Goal: Task Accomplishment & Management: Manage account settings

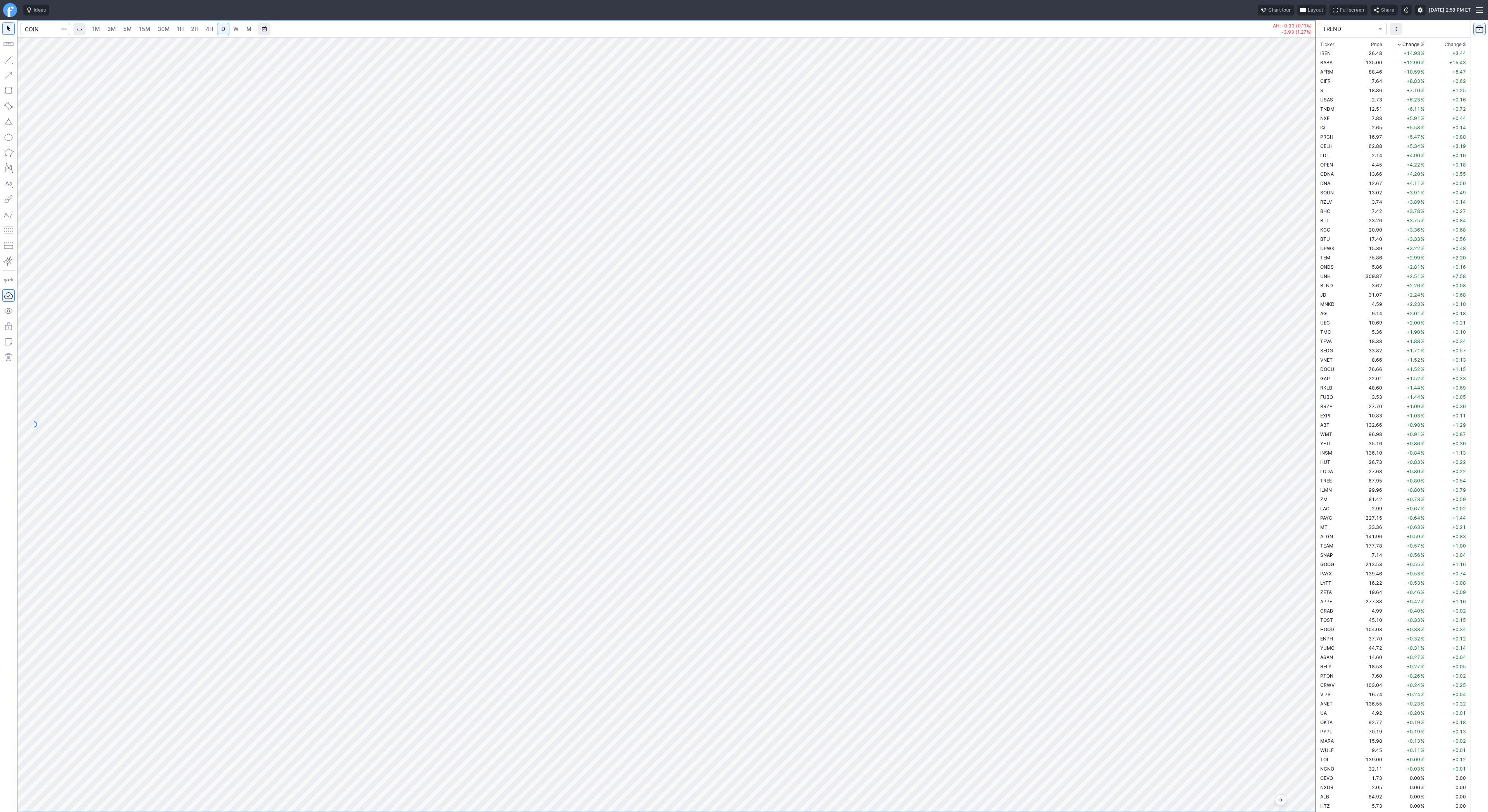
scroll to position [1107, 0]
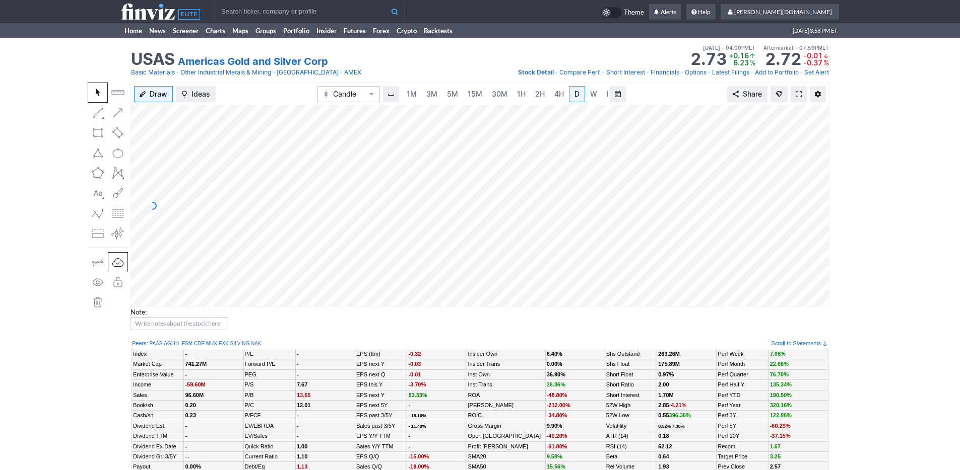
scroll to position [0, 10]
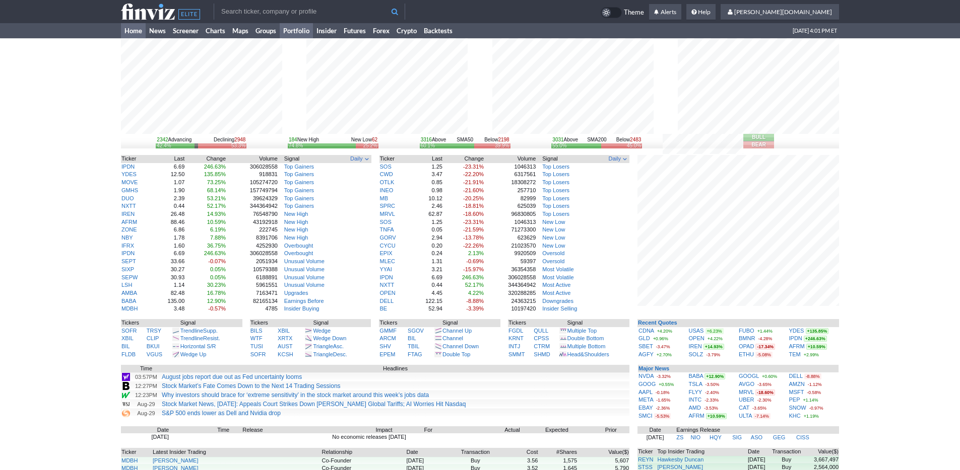
click at [304, 32] on link "Portfolio" at bounding box center [296, 30] width 33 height 15
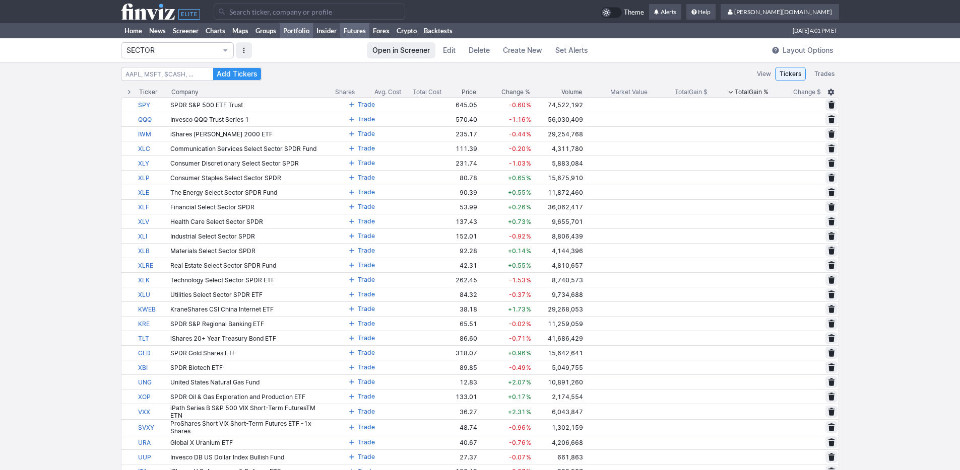
click at [356, 34] on link "Futures" at bounding box center [354, 30] width 29 height 15
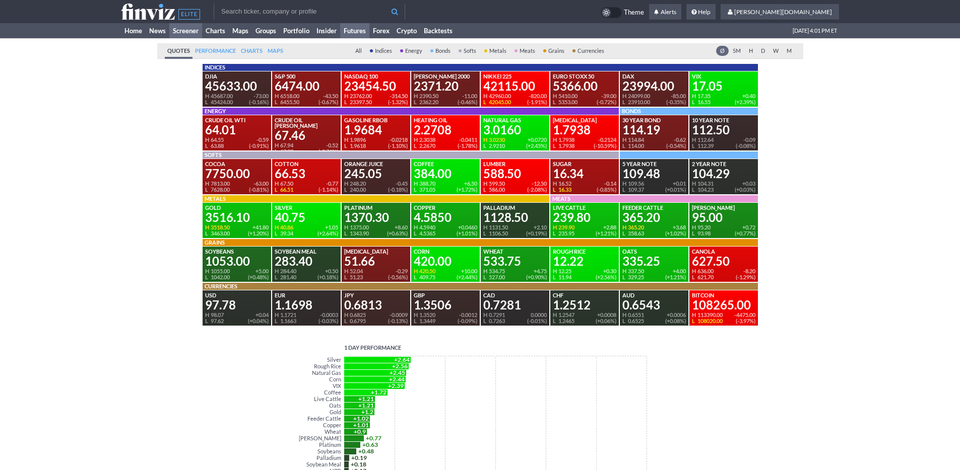
click at [182, 29] on link "Screener" at bounding box center [185, 30] width 33 height 15
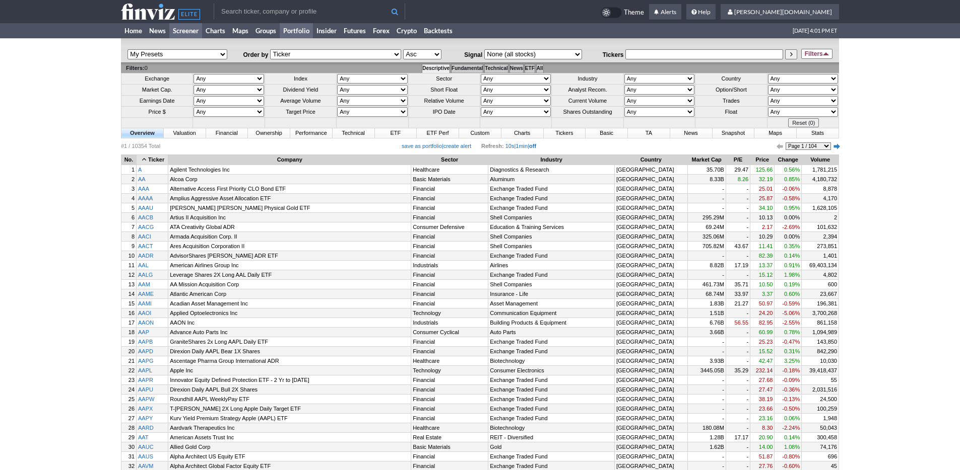
click at [295, 28] on link "Portfolio" at bounding box center [296, 30] width 33 height 15
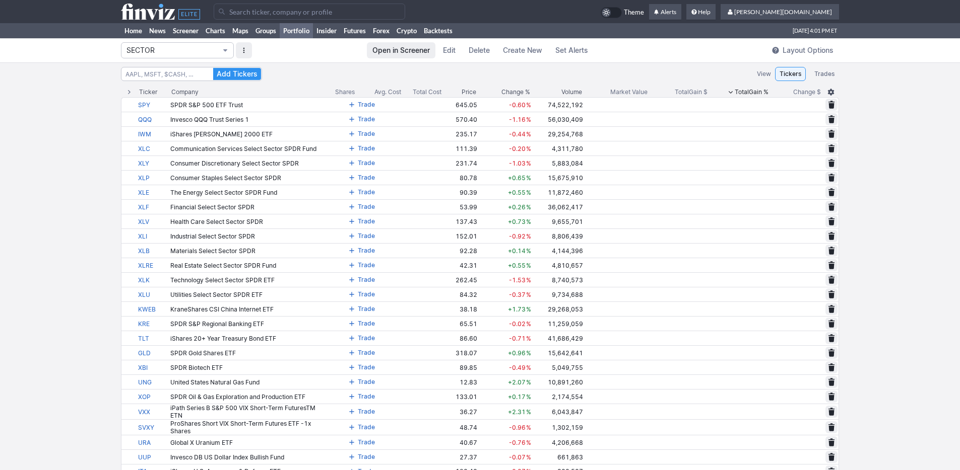
click at [216, 49] on span "SECTOR" at bounding box center [172, 50] width 92 height 10
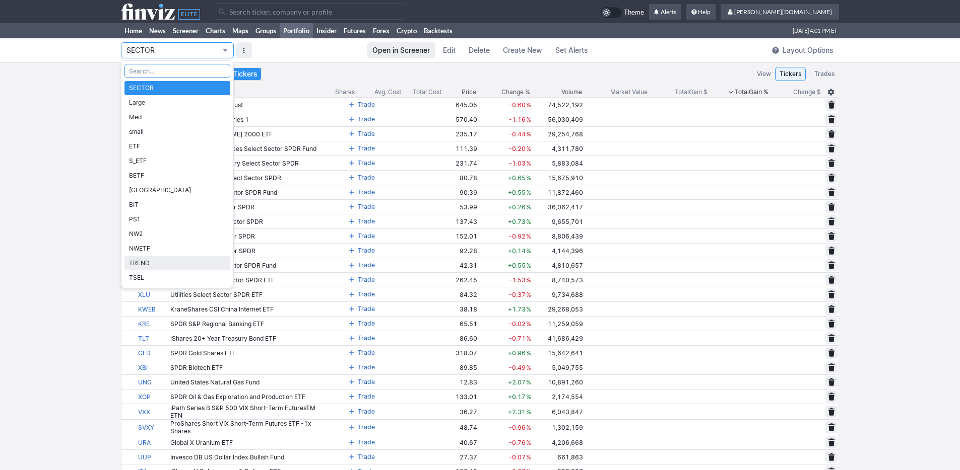
click at [207, 262] on span "TREND" at bounding box center [177, 263] width 97 height 10
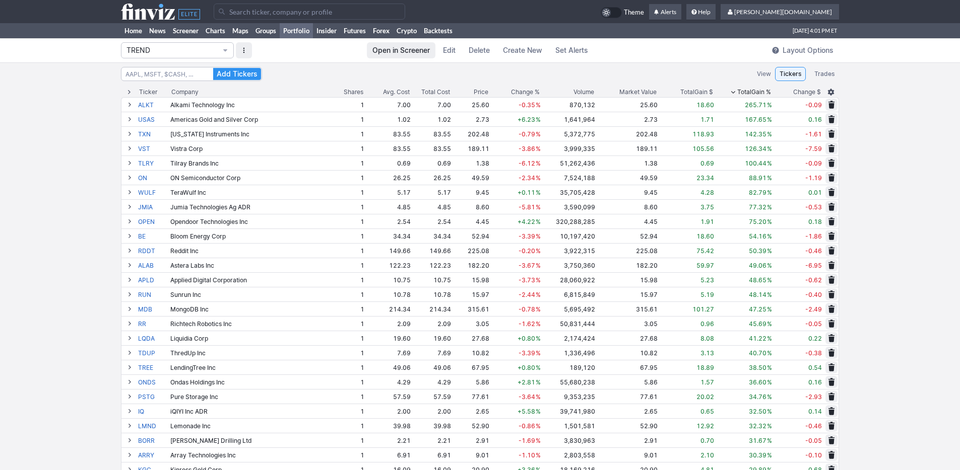
click at [519, 93] on span "Change %" at bounding box center [525, 92] width 29 height 10
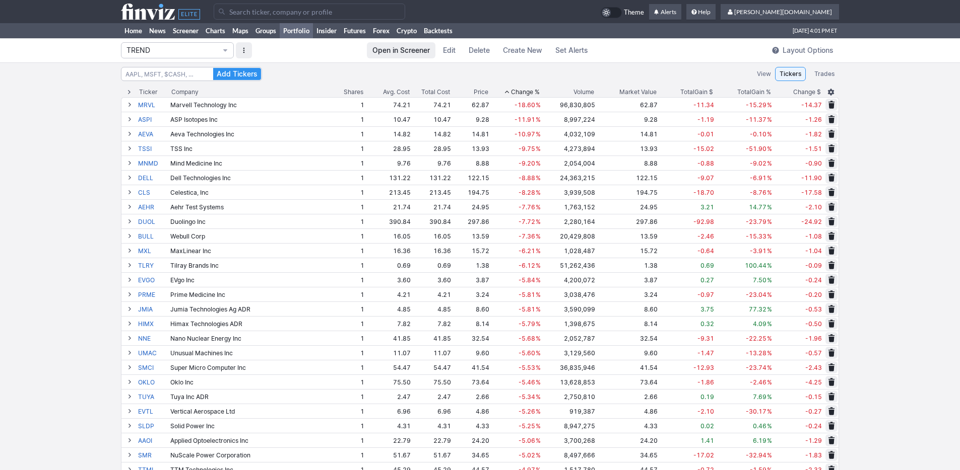
click at [519, 93] on span "Change %" at bounding box center [525, 92] width 29 height 10
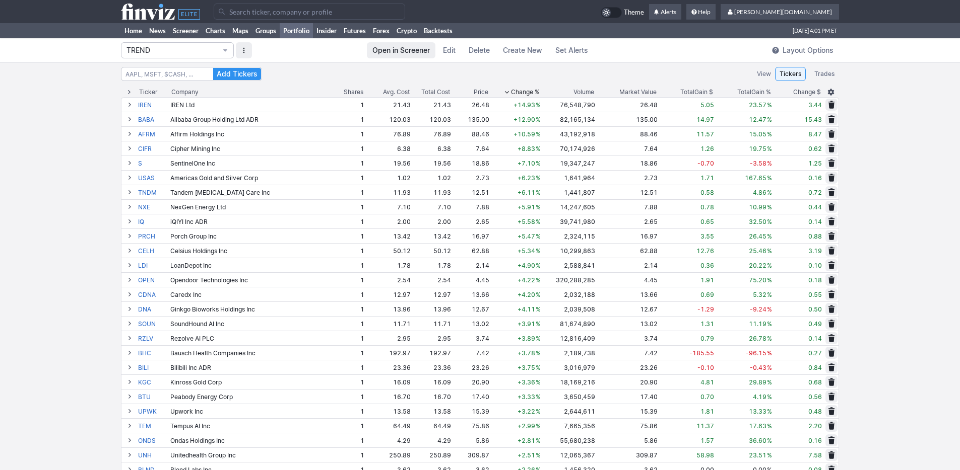
click at [758, 91] on div "Total Gain %" at bounding box center [754, 92] width 34 height 10
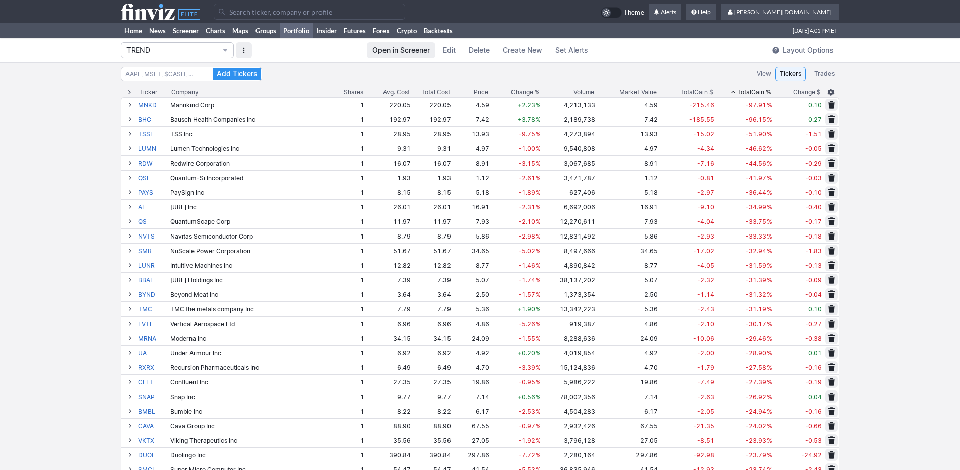
click at [758, 91] on div "Total Gain %" at bounding box center [754, 92] width 34 height 10
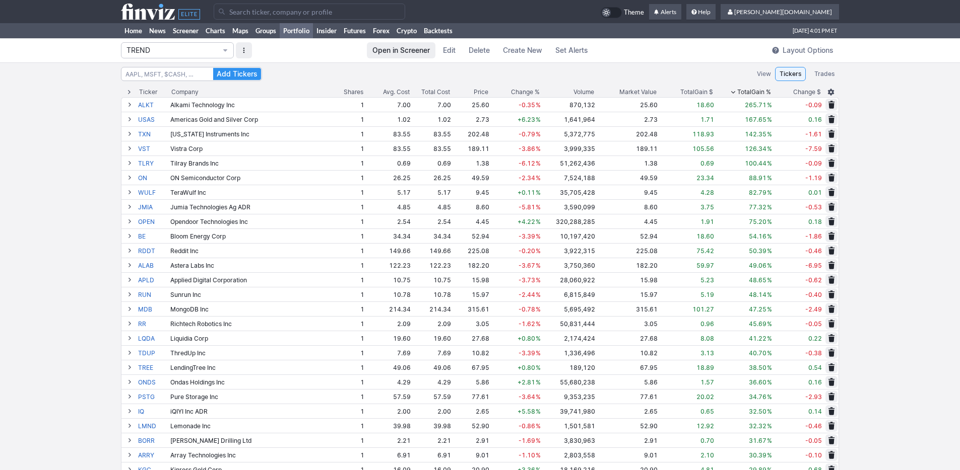
click at [758, 91] on div "Total Gain %" at bounding box center [754, 92] width 34 height 10
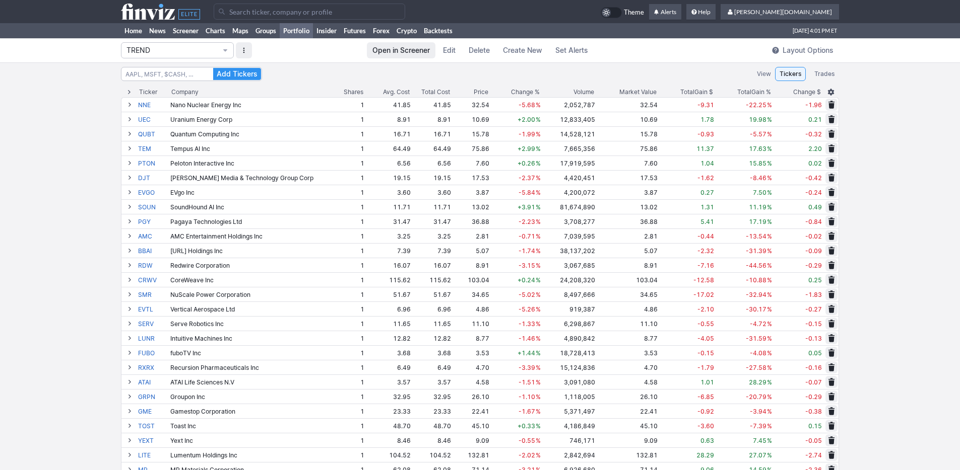
click at [758, 91] on div "Total Gain %" at bounding box center [754, 92] width 34 height 10
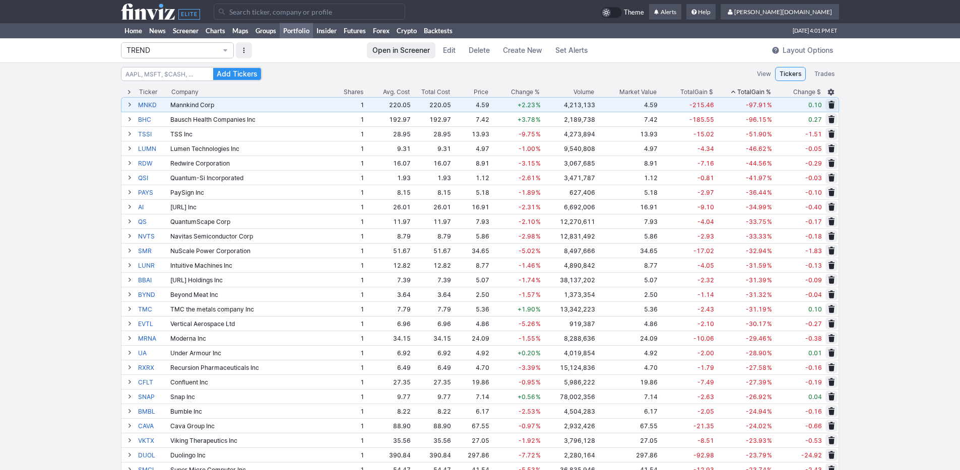
click at [374, 105] on td "220.05" at bounding box center [388, 104] width 46 height 15
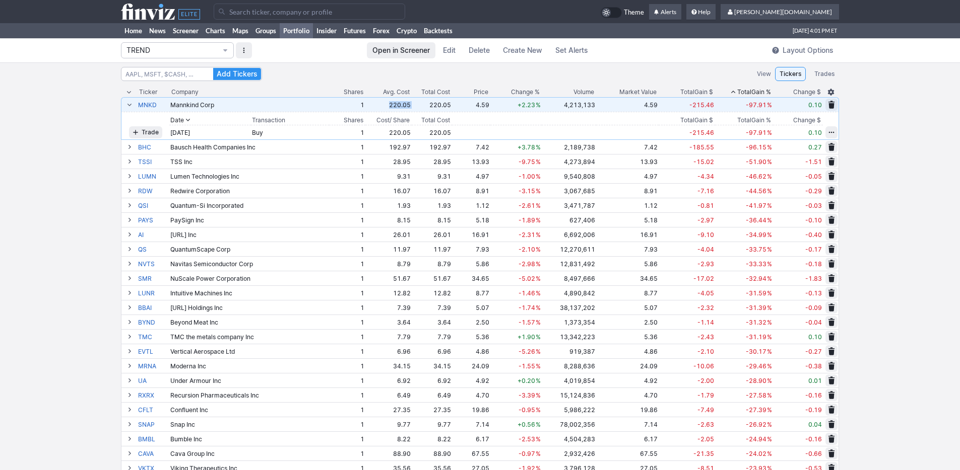
click at [375, 103] on td "220.05" at bounding box center [388, 104] width 46 height 15
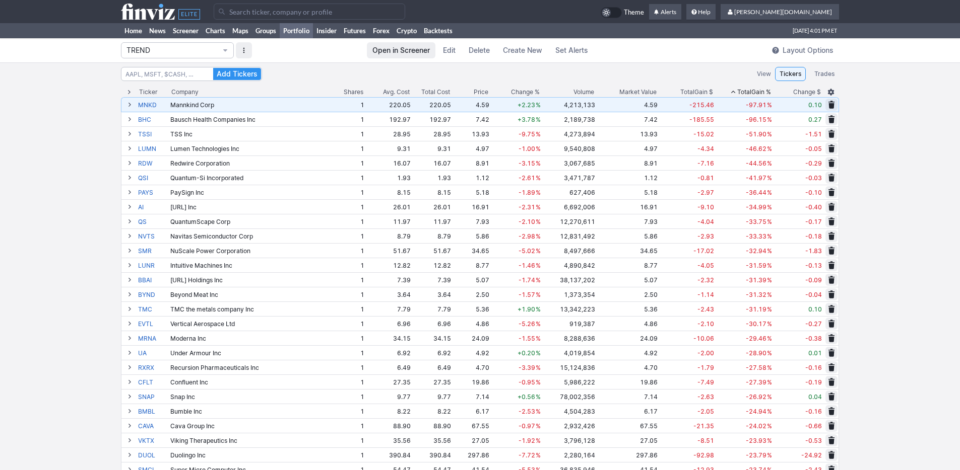
click at [323, 104] on div "Mannkind Corp" at bounding box center [249, 105] width 158 height 8
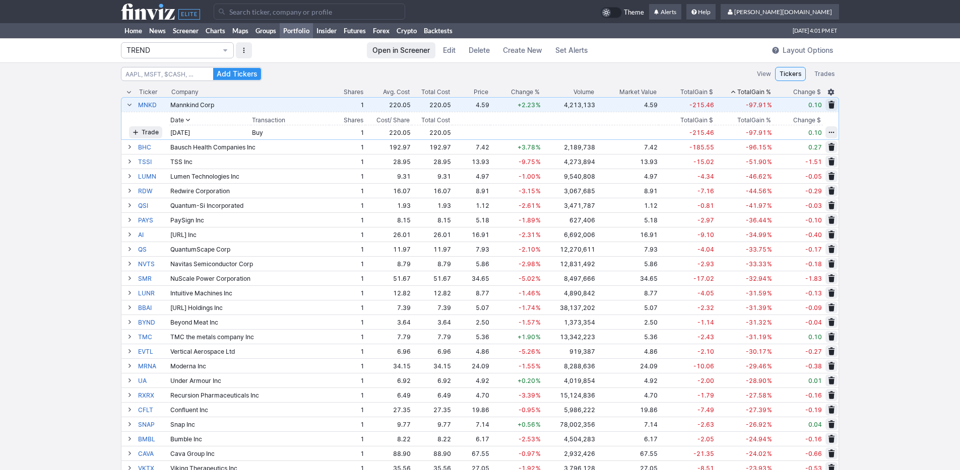
click at [284, 107] on div "Mannkind Corp" at bounding box center [249, 105] width 158 height 8
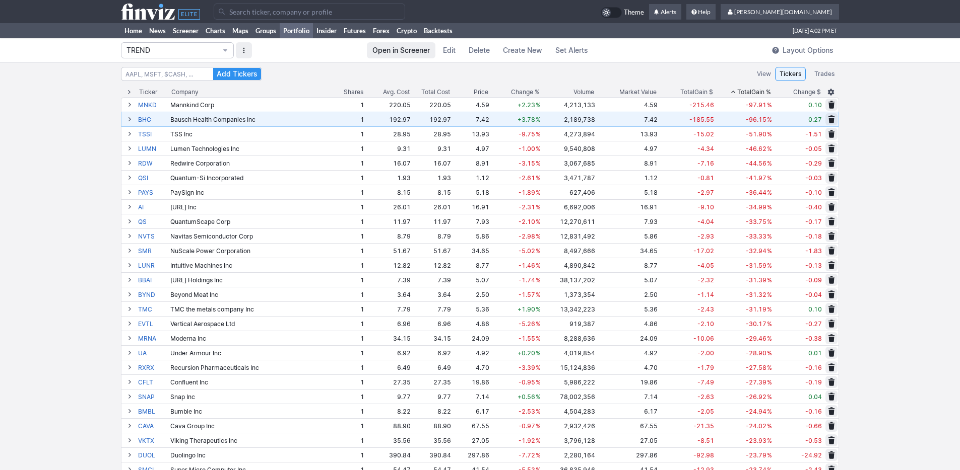
click at [305, 122] on div "Bausch Health Companies Inc" at bounding box center [249, 120] width 158 height 8
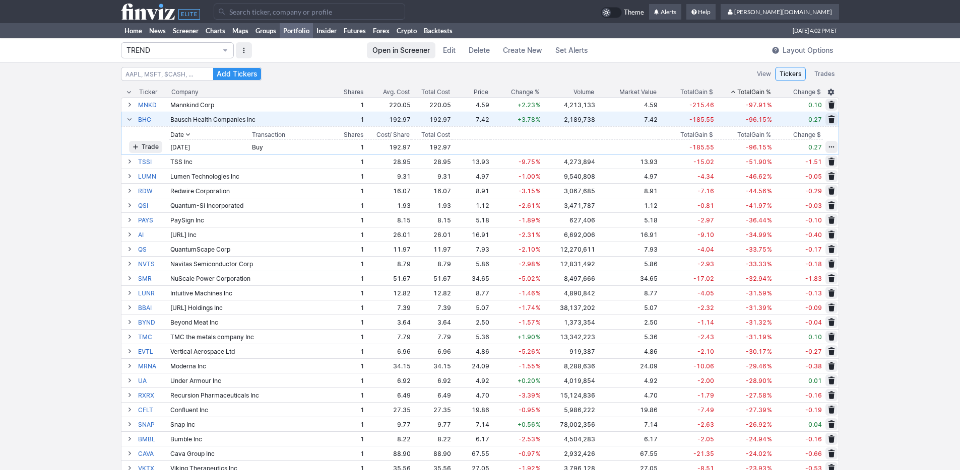
click at [305, 122] on div "Bausch Health Companies Inc" at bounding box center [249, 120] width 158 height 8
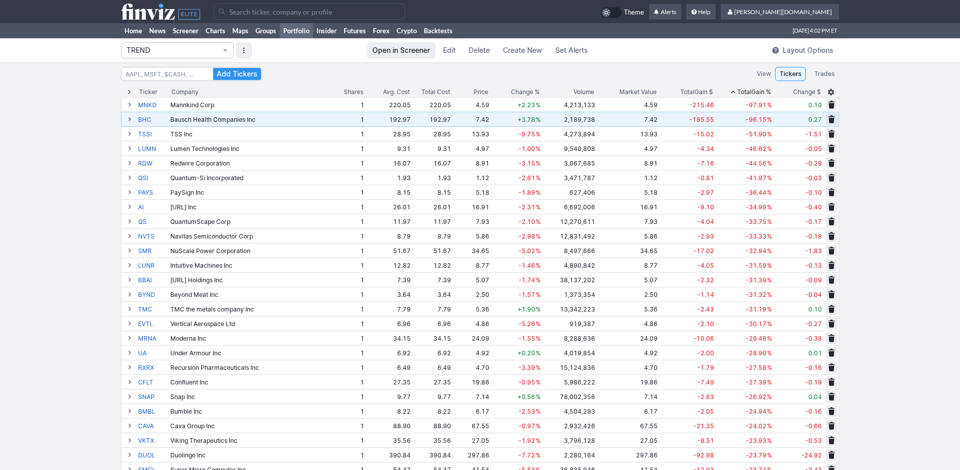
click at [305, 122] on div "Bausch Health Companies Inc" at bounding box center [249, 120] width 158 height 8
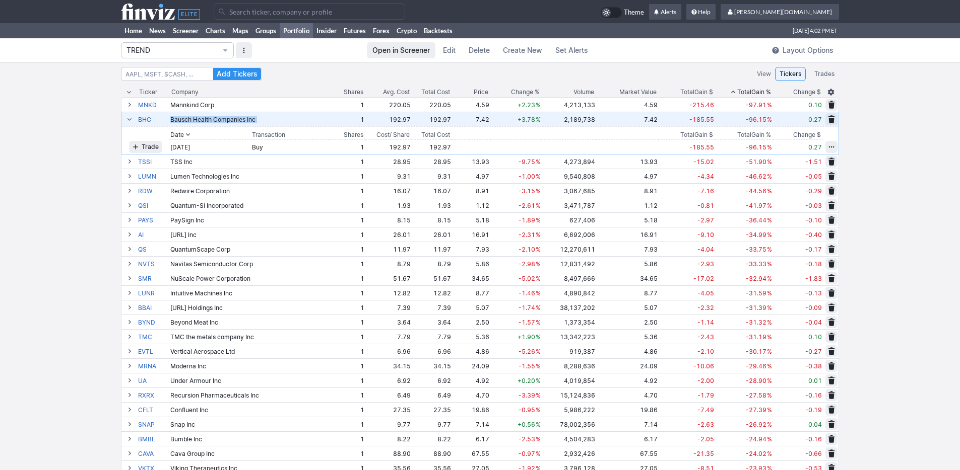
click at [305, 122] on div "Bausch Health Companies Inc" at bounding box center [249, 120] width 158 height 8
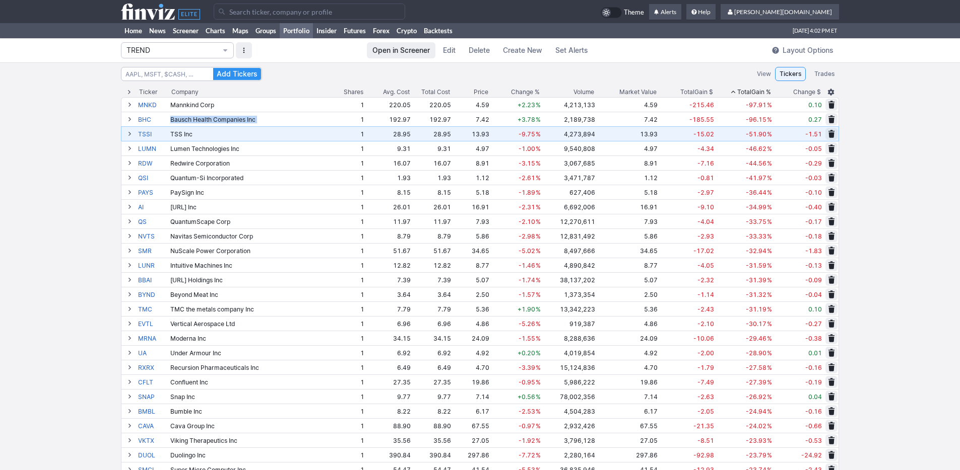
click at [284, 135] on div "TSS Inc" at bounding box center [249, 134] width 158 height 8
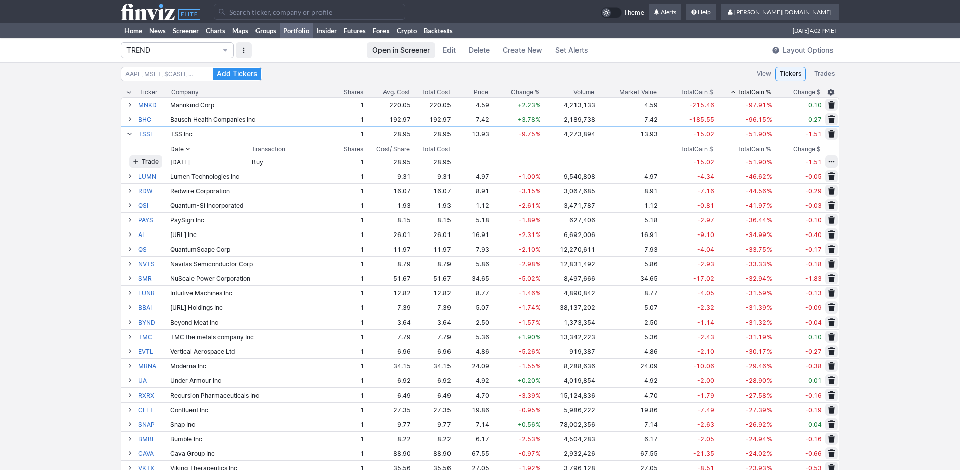
click at [446, 50] on span "Edit" at bounding box center [449, 50] width 13 height 10
click at [737, 90] on span "Total" at bounding box center [744, 92] width 14 height 10
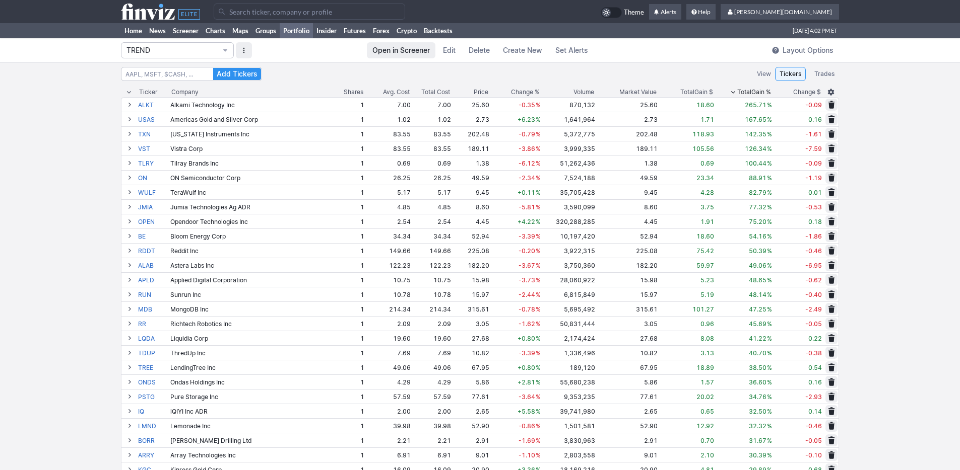
click at [743, 88] on span "Total" at bounding box center [744, 92] width 14 height 10
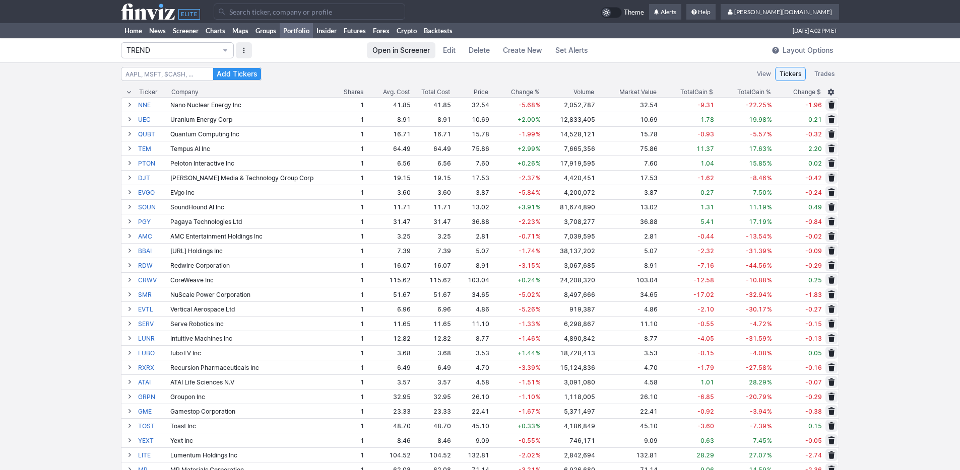
click at [743, 88] on span "Total" at bounding box center [744, 92] width 14 height 10
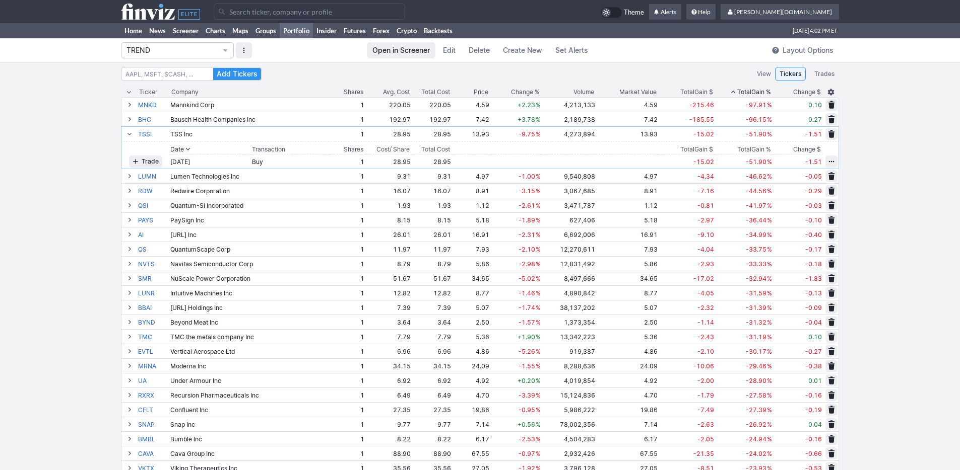
click at [743, 87] on span "Total" at bounding box center [744, 92] width 14 height 10
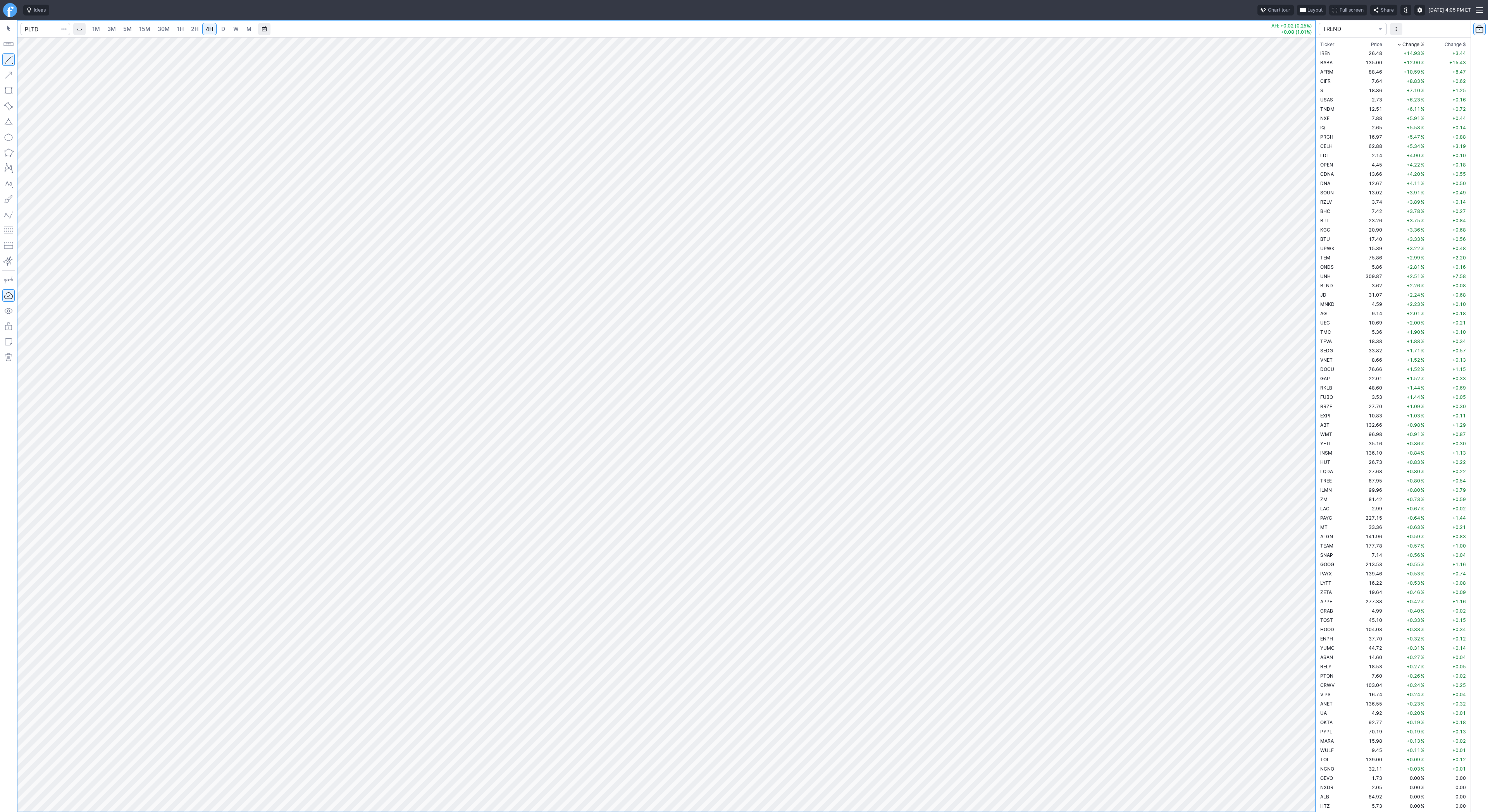
scroll to position [855, 0]
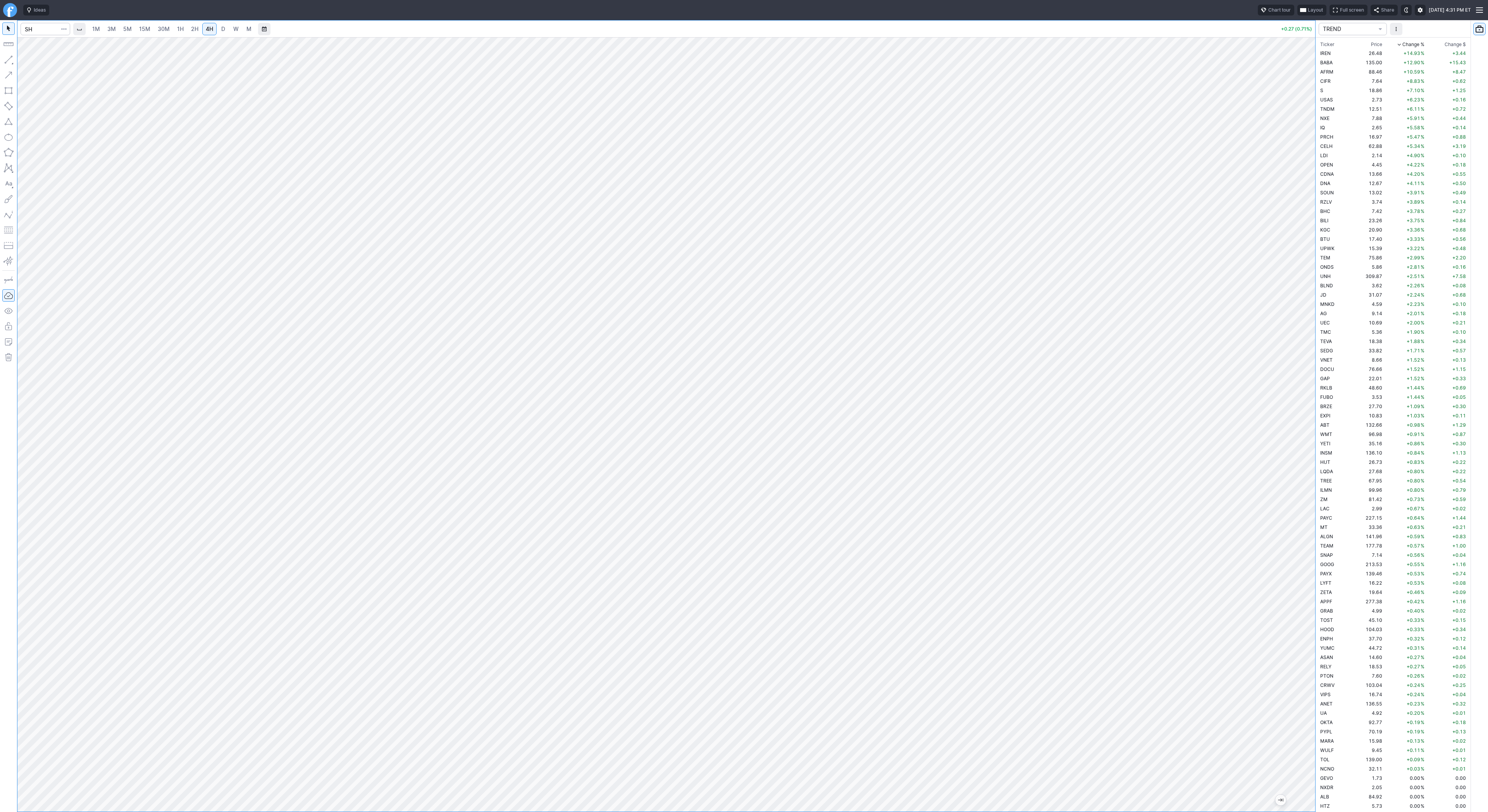
scroll to position [1803, 0]
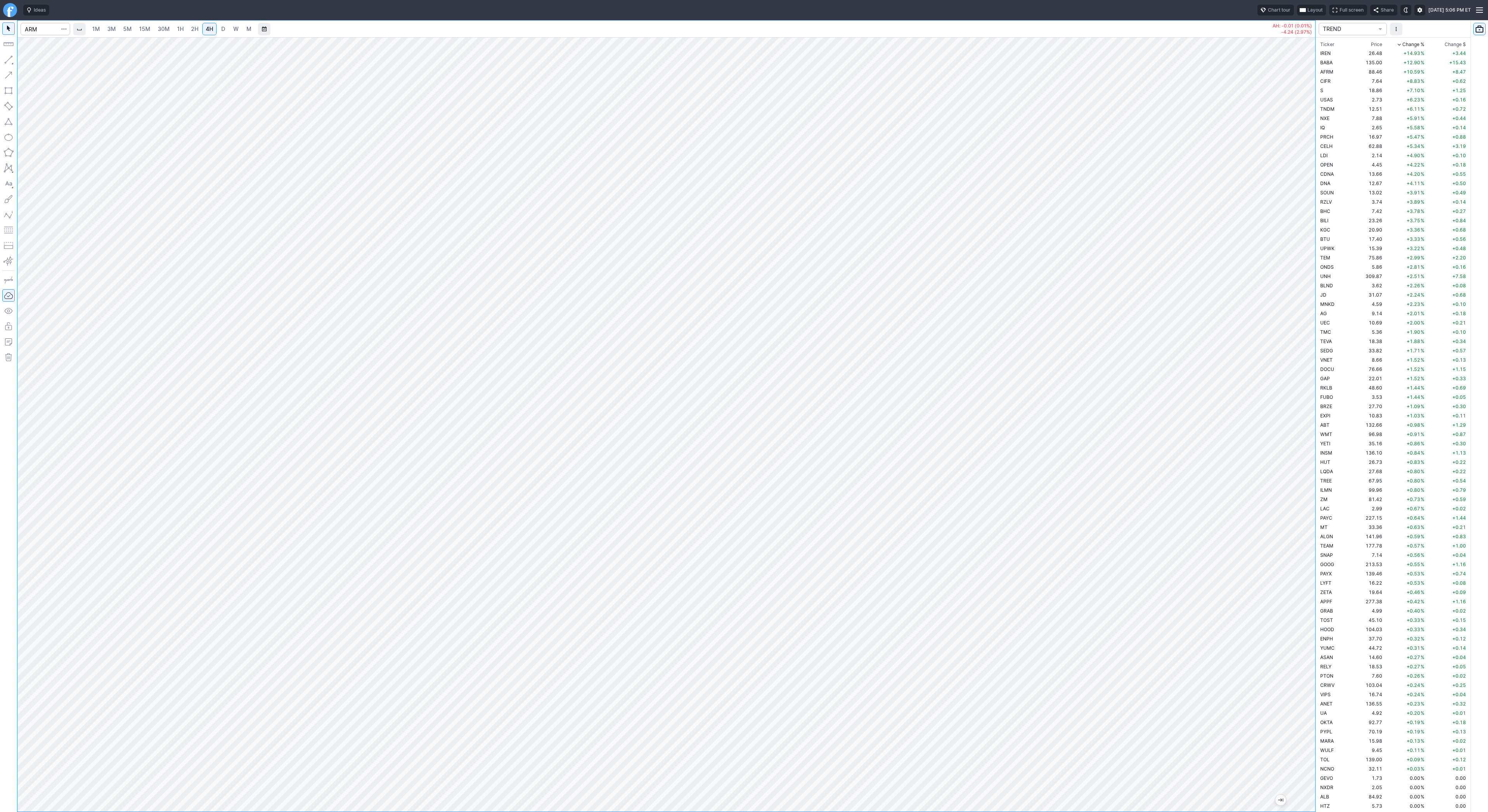
scroll to position [1803, 0]
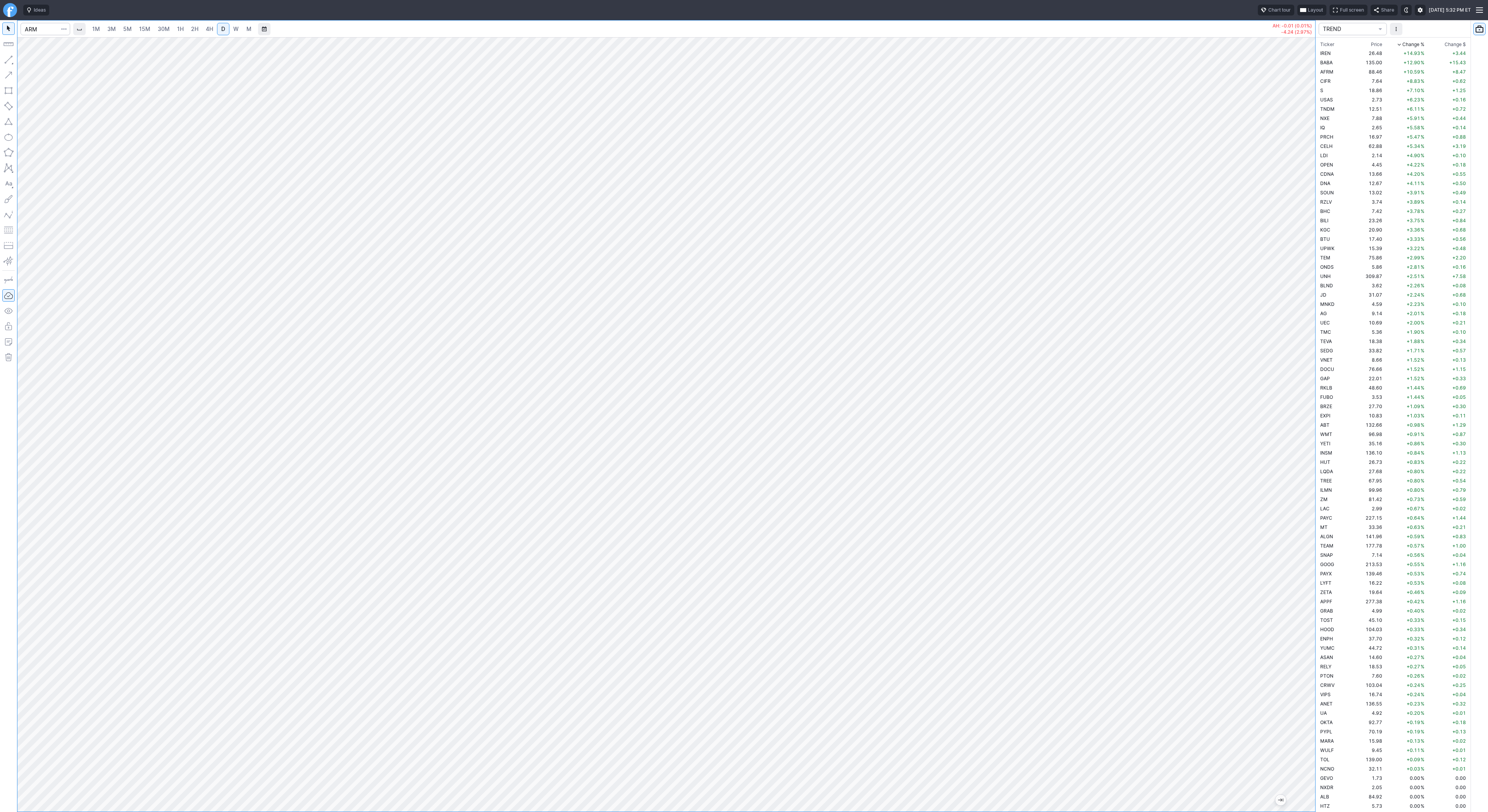
scroll to position [1803, 0]
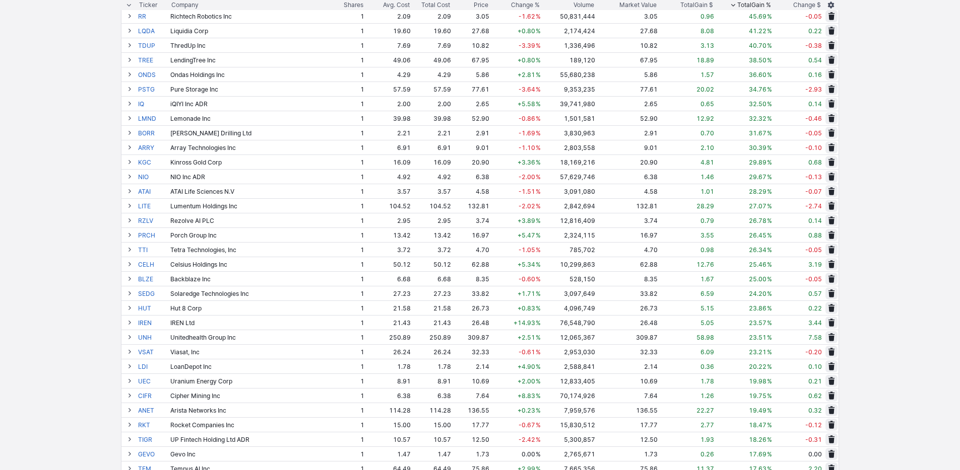
scroll to position [332, 0]
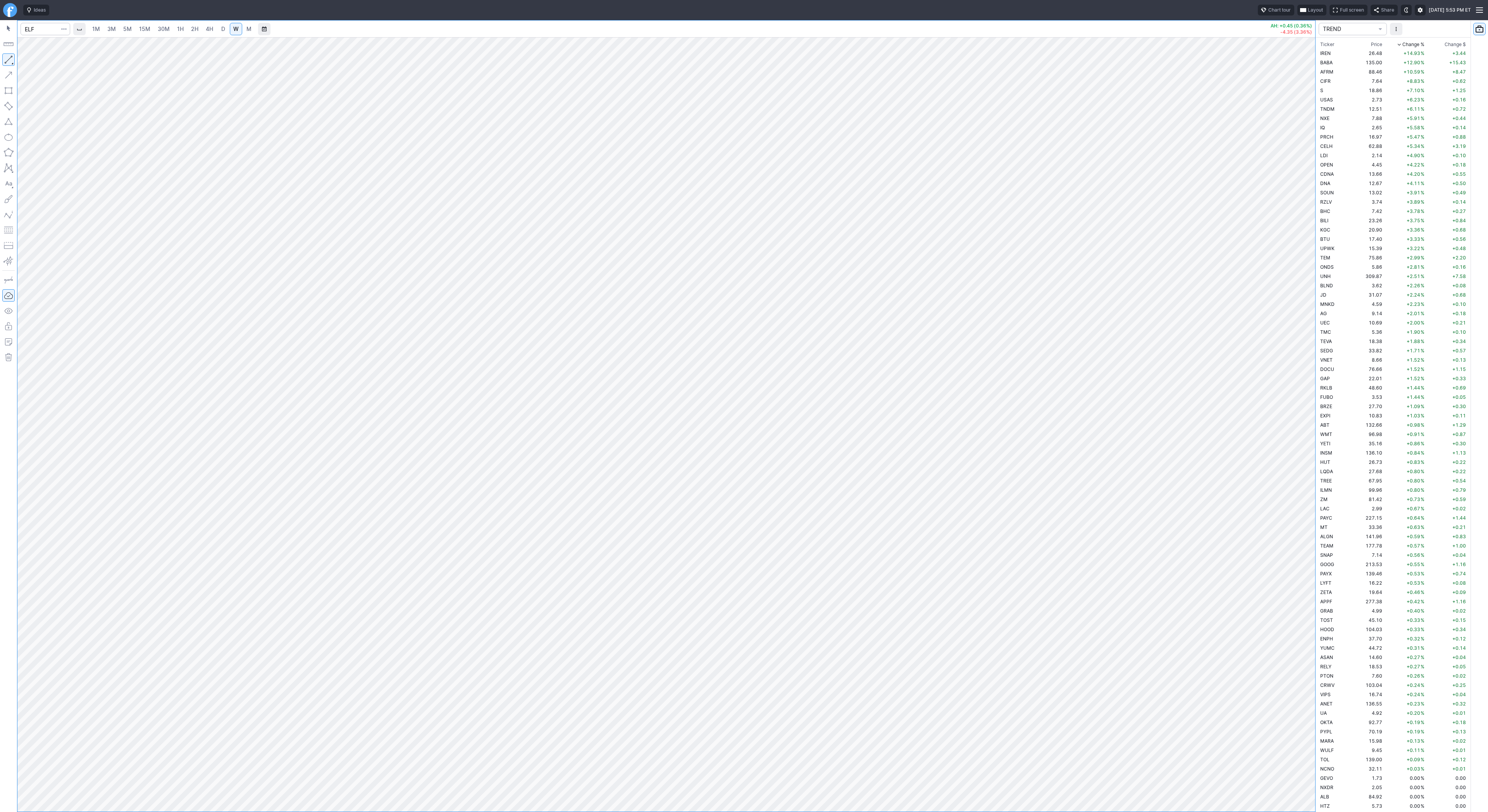
scroll to position [1887, 0]
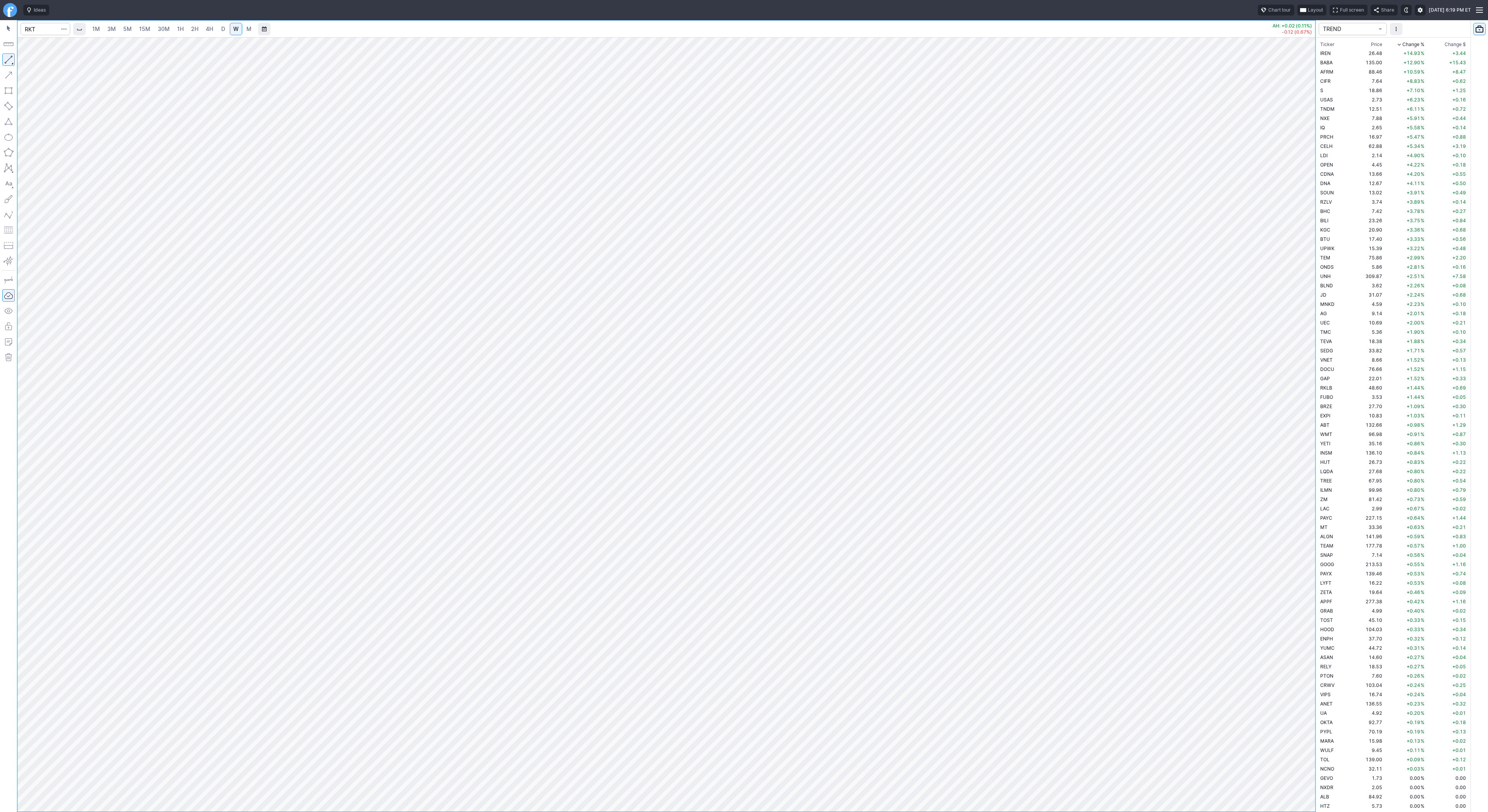
scroll to position [697, 0]
